Goal: Task Accomplishment & Management: Complete application form

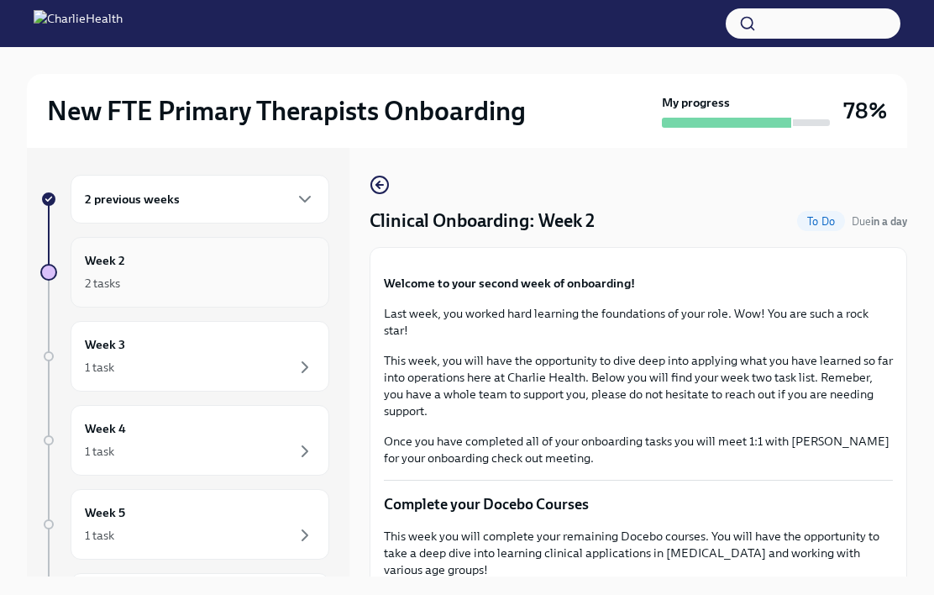
click at [155, 297] on div "Week 2 2 tasks" at bounding box center [200, 272] width 259 height 71
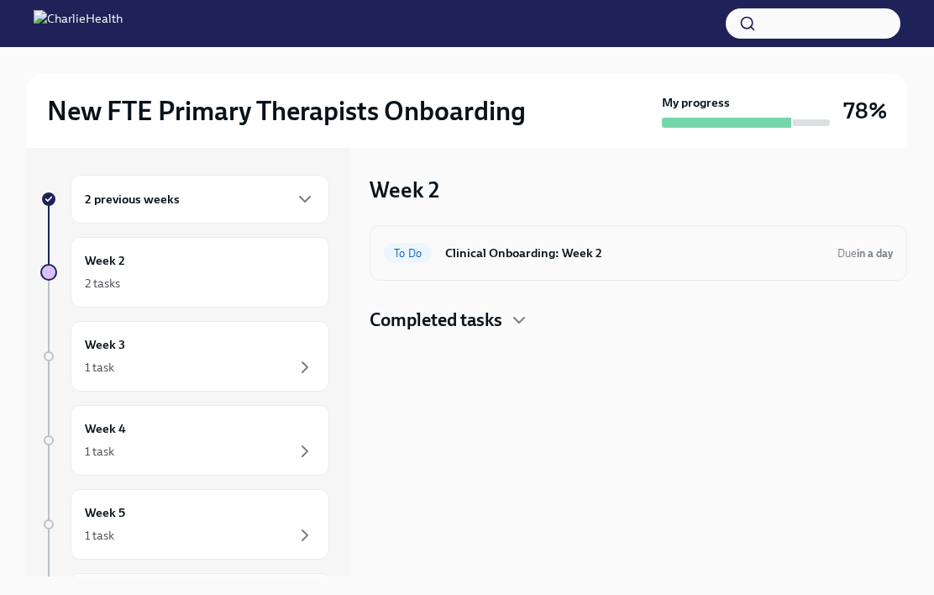
click at [516, 253] on h6 "Clinical Onboarding: Week 2" at bounding box center [634, 253] width 379 height 18
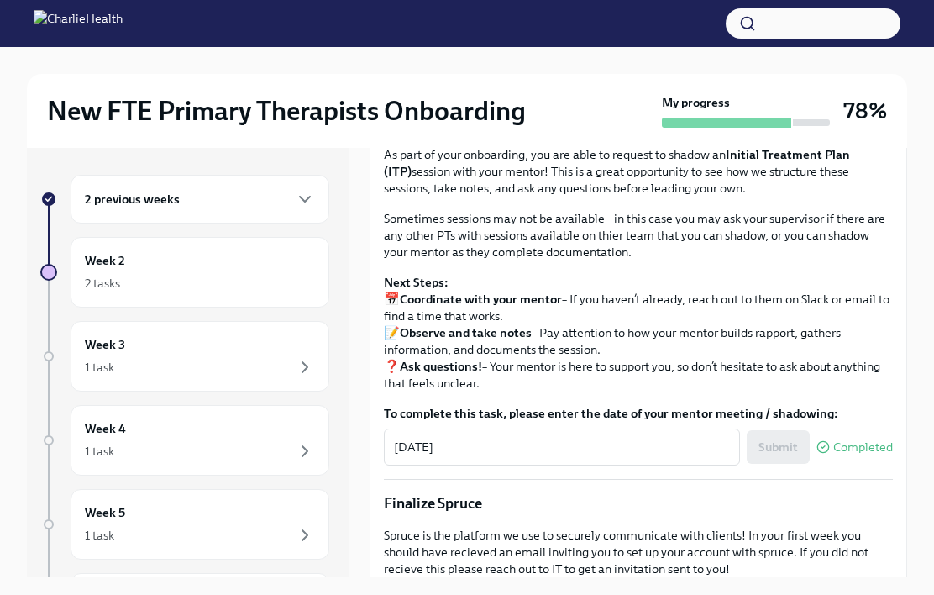
scroll to position [1444, 0]
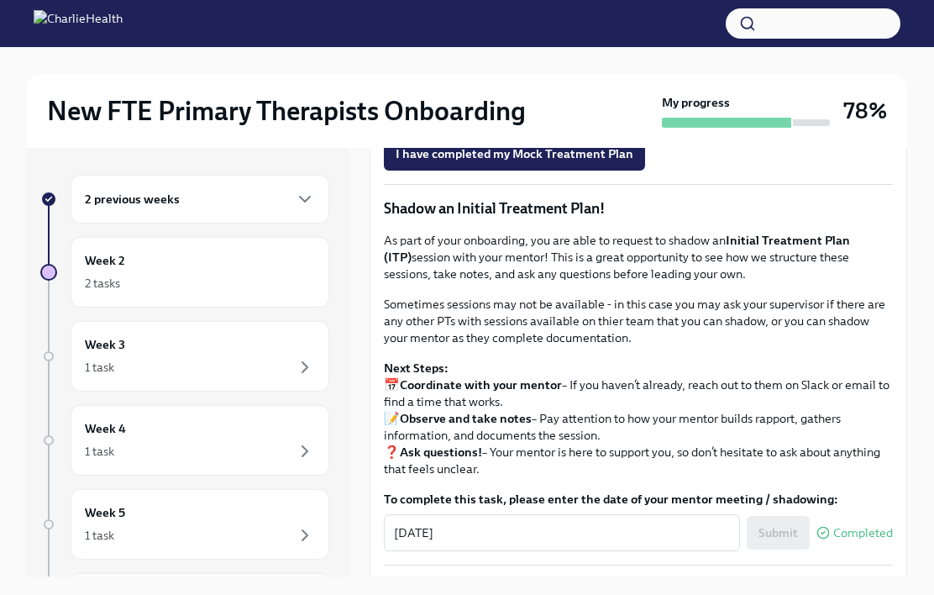
click at [495, 115] on span "Upload Mock Treatment Plan" at bounding box center [486, 106] width 180 height 17
click at [0, 0] on input "Upload Mock Treatment Plan" at bounding box center [0, 0] width 0 height 0
click at [470, 115] on span "Upload Mock Treatment Plan" at bounding box center [486, 106] width 180 height 17
click at [0, 0] on input "Upload Mock Treatment Plan" at bounding box center [0, 0] width 0 height 0
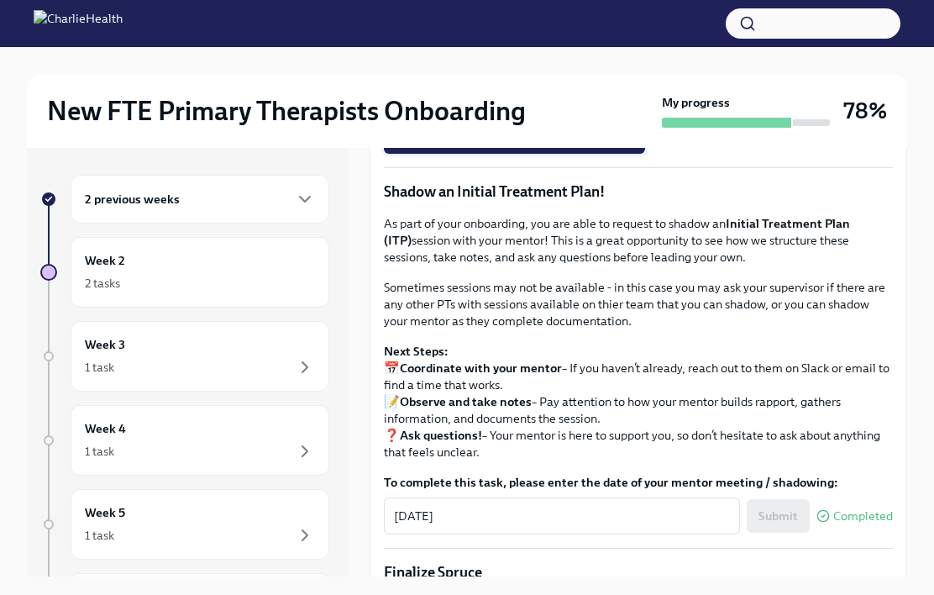
click at [564, 145] on span "I have completed my Mock Treatment Plan" at bounding box center [515, 136] width 238 height 17
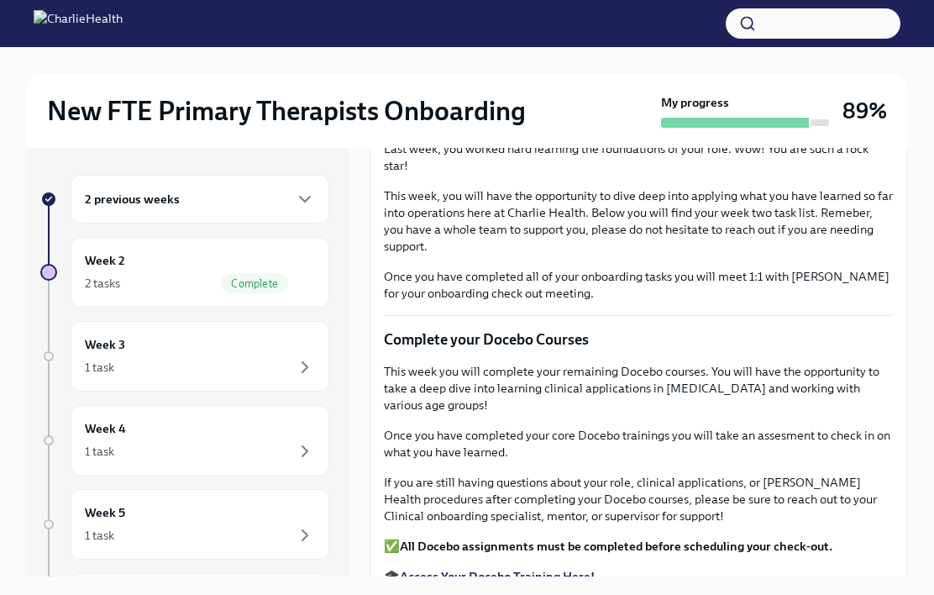
scroll to position [120, 0]
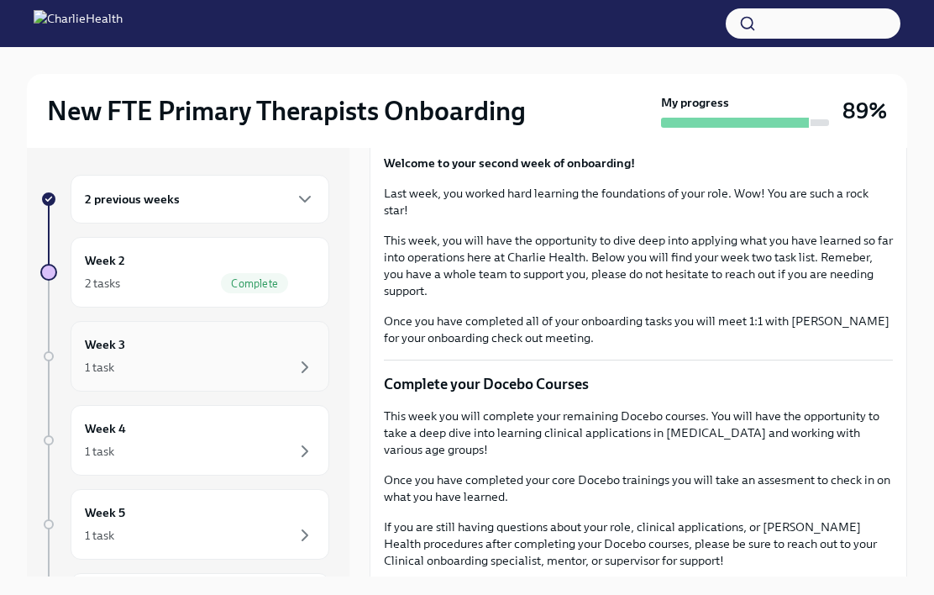
click at [244, 377] on div "Week 3 1 task" at bounding box center [200, 356] width 259 height 71
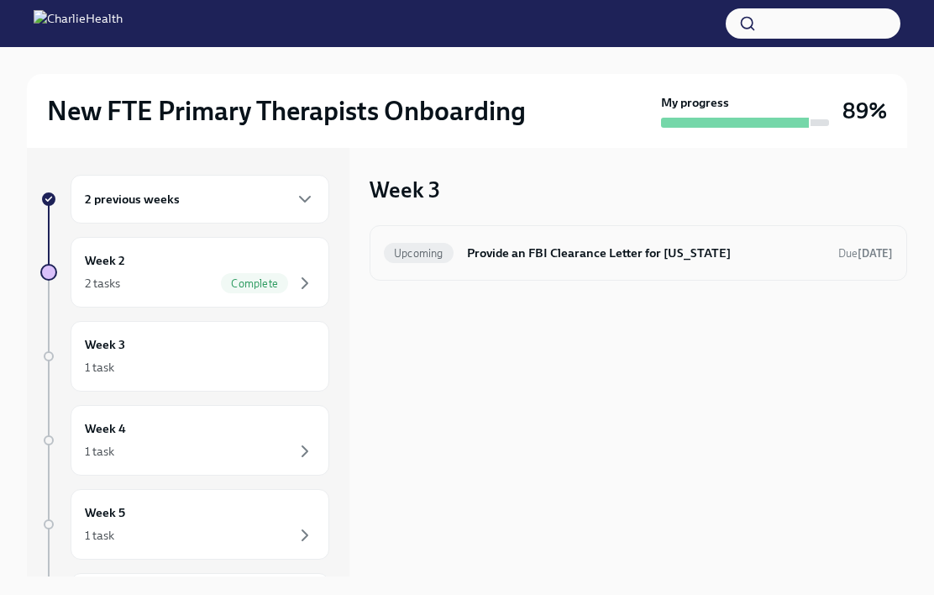
click at [608, 253] on h6 "Provide an FBI Clearance Letter for [US_STATE]" at bounding box center [646, 253] width 358 height 18
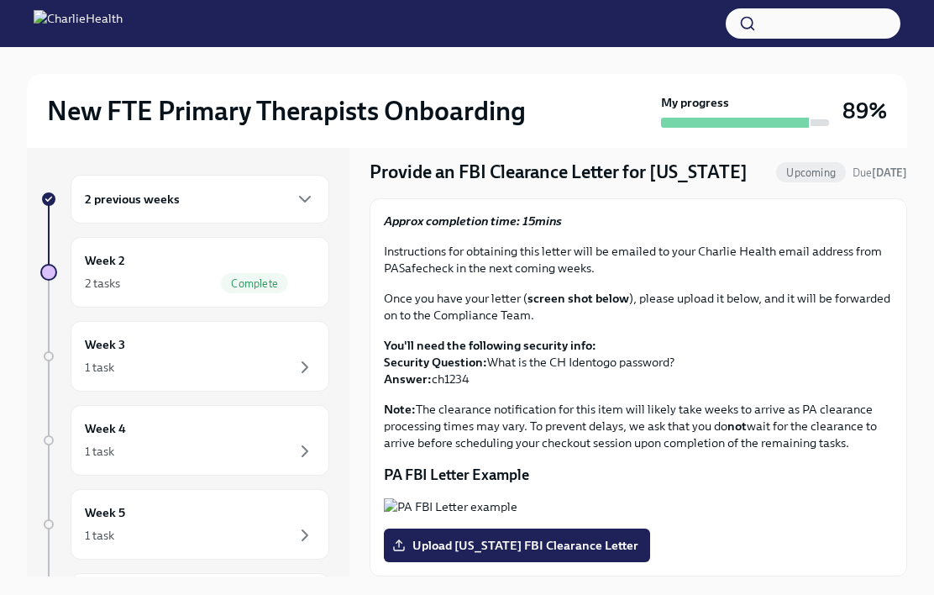
scroll to position [86, 0]
